Goal: Information Seeking & Learning: Learn about a topic

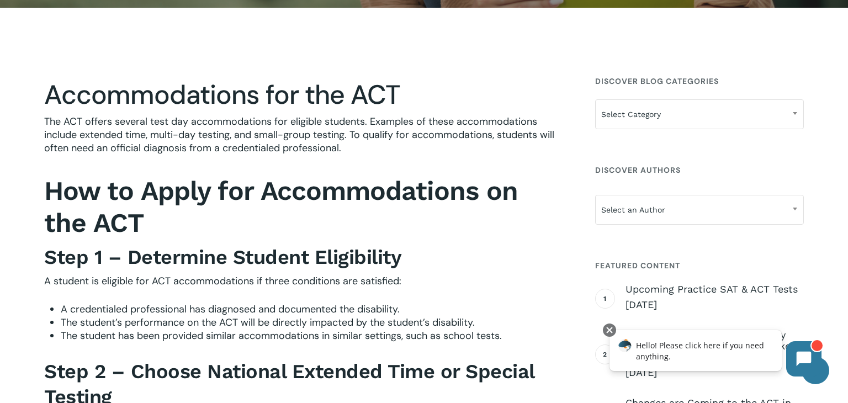
scroll to position [290, 0]
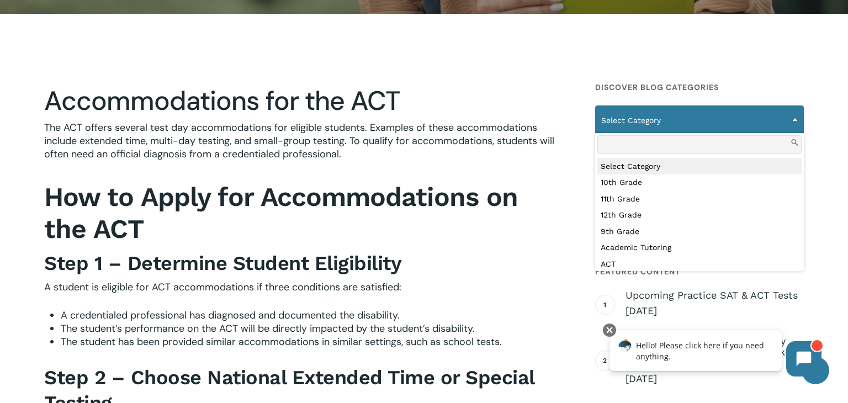
click at [649, 130] on span "Select Category" at bounding box center [700, 120] width 208 height 23
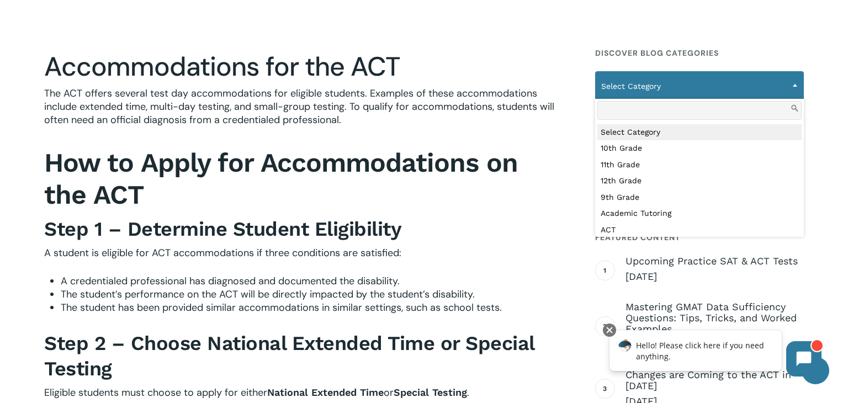
scroll to position [325, 0]
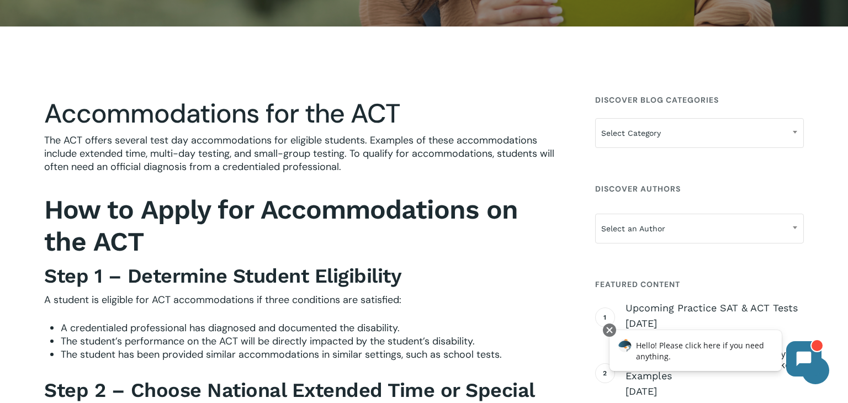
scroll to position [0, 0]
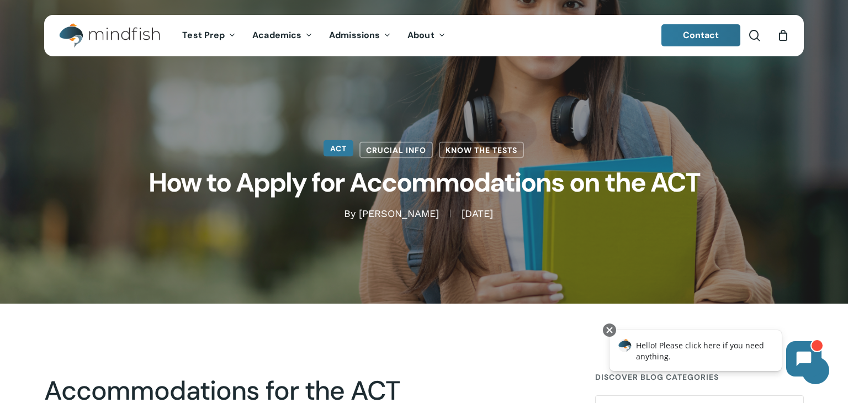
click at [330, 142] on link "ACT" at bounding box center [338, 148] width 30 height 17
